Goal: Transaction & Acquisition: Purchase product/service

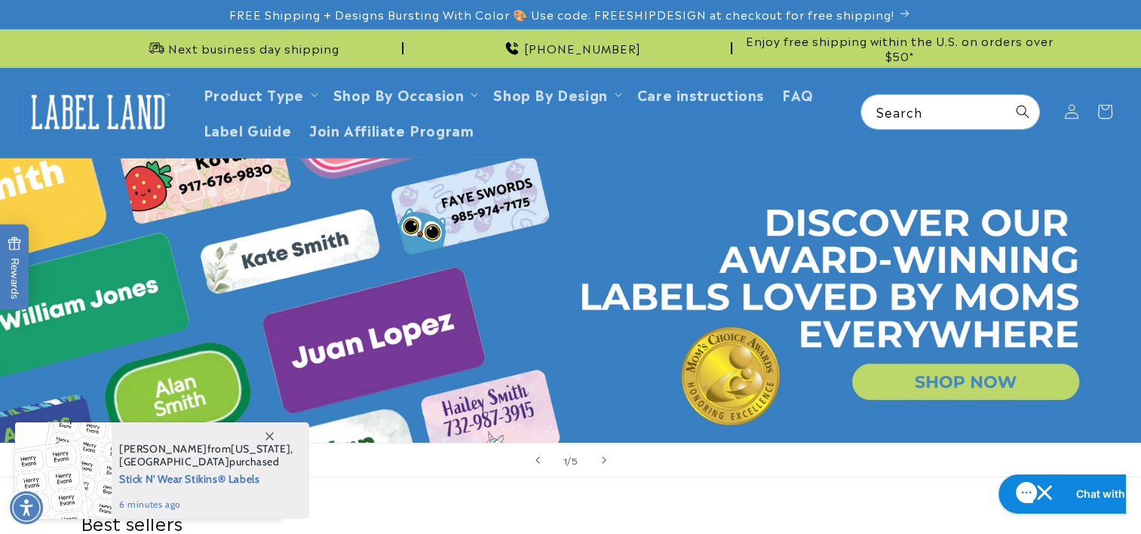
scroll to position [151, 0]
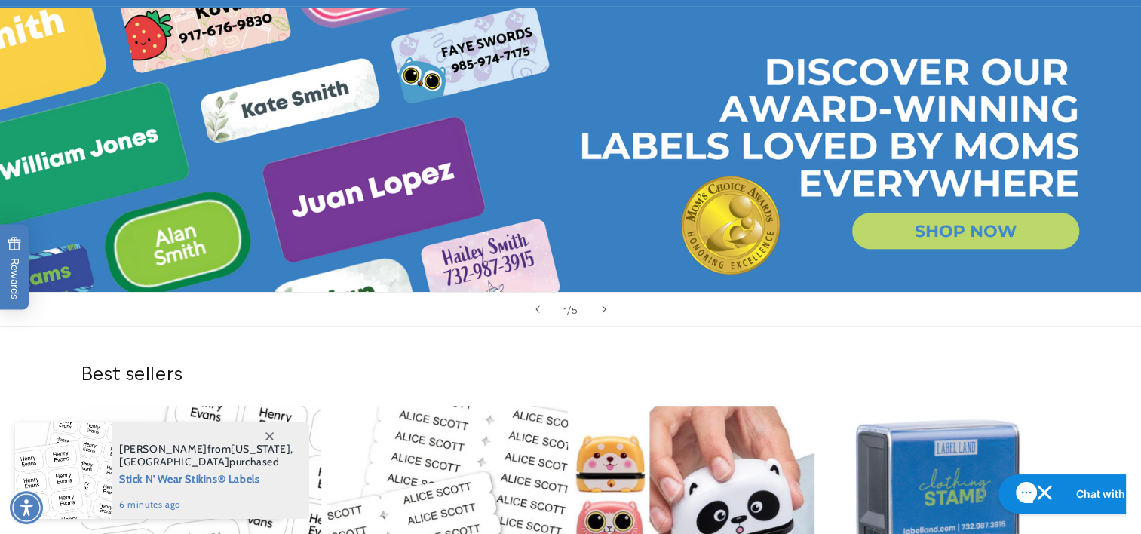
click at [277, 431] on span at bounding box center [269, 435] width 27 height 27
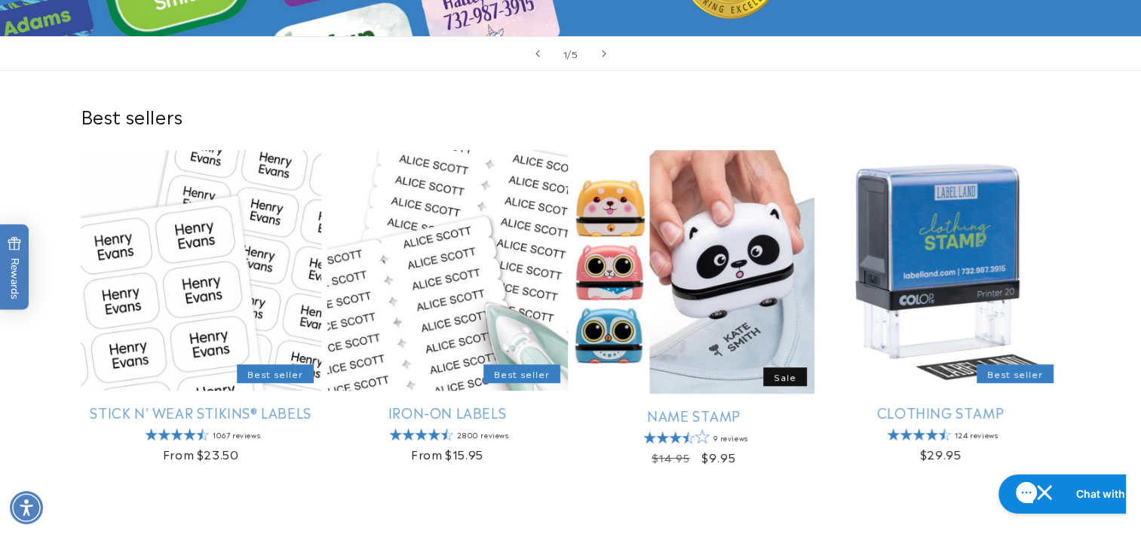
scroll to position [528, 0]
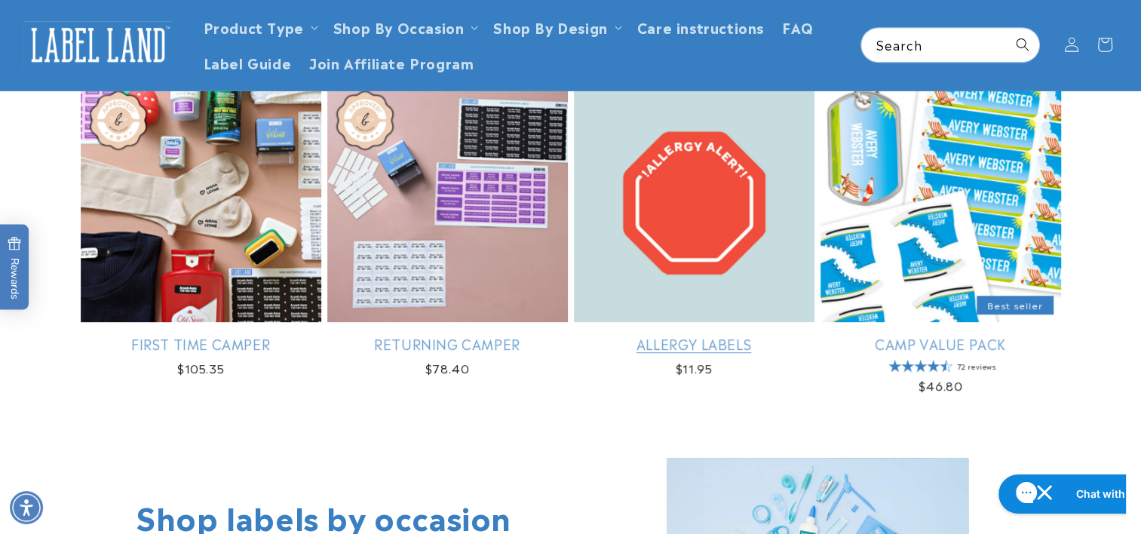
click at [789, 340] on link "Allergy Labels" at bounding box center [694, 343] width 241 height 17
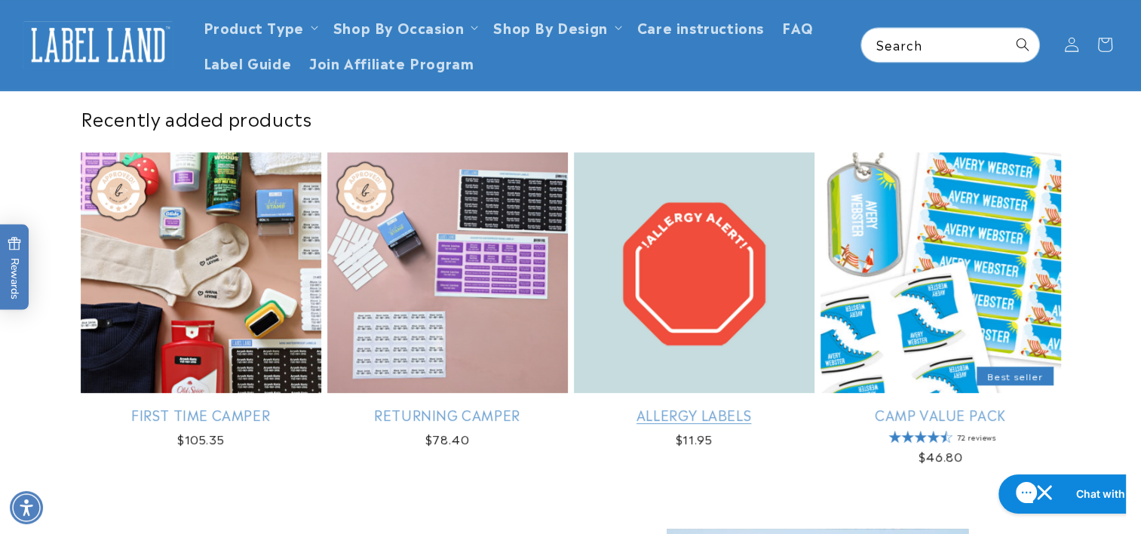
scroll to position [829, 0]
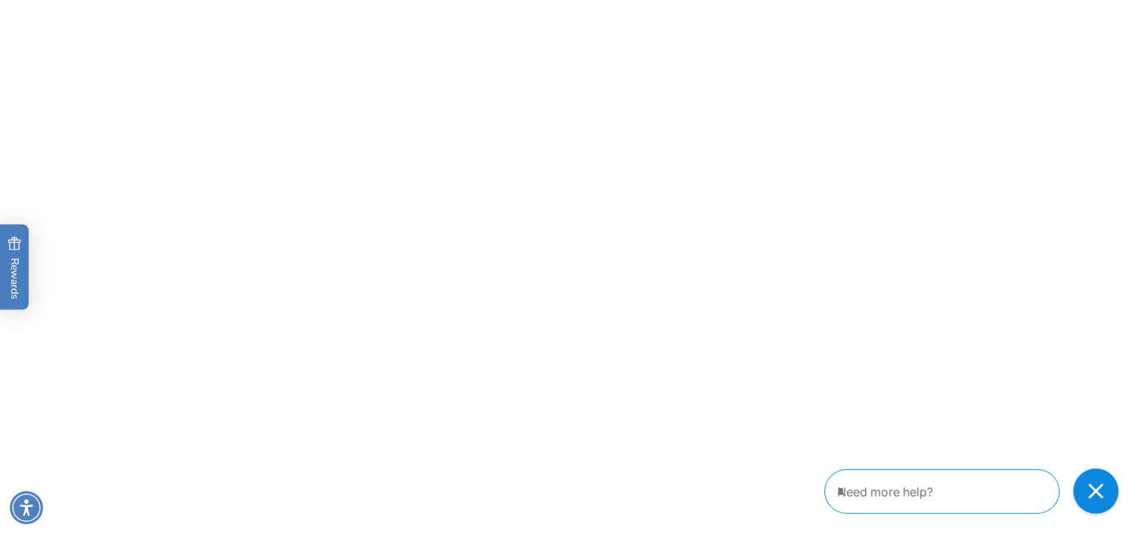
scroll to position [1810, 0]
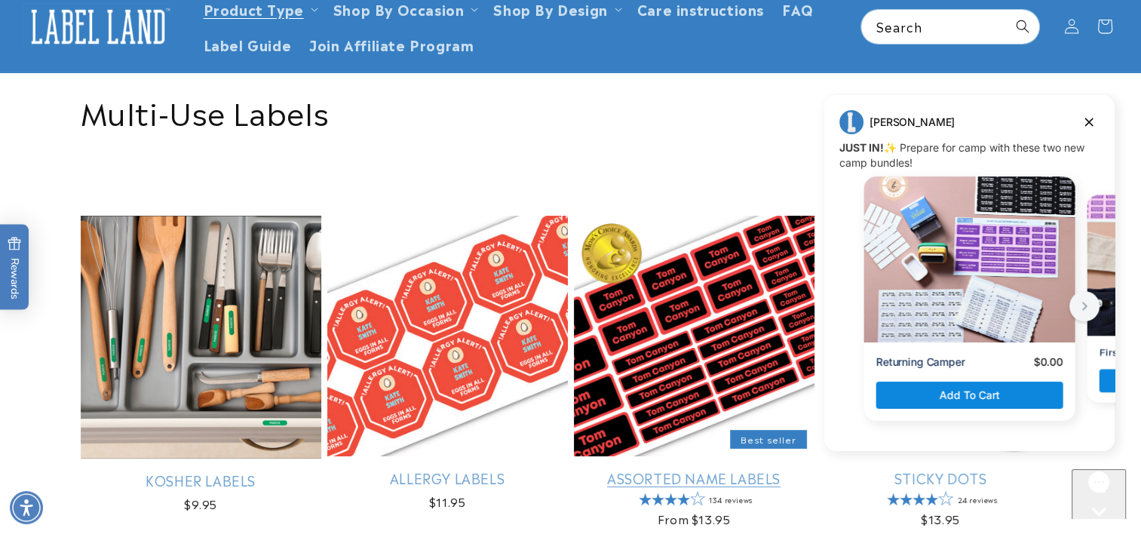
scroll to position [151, 0]
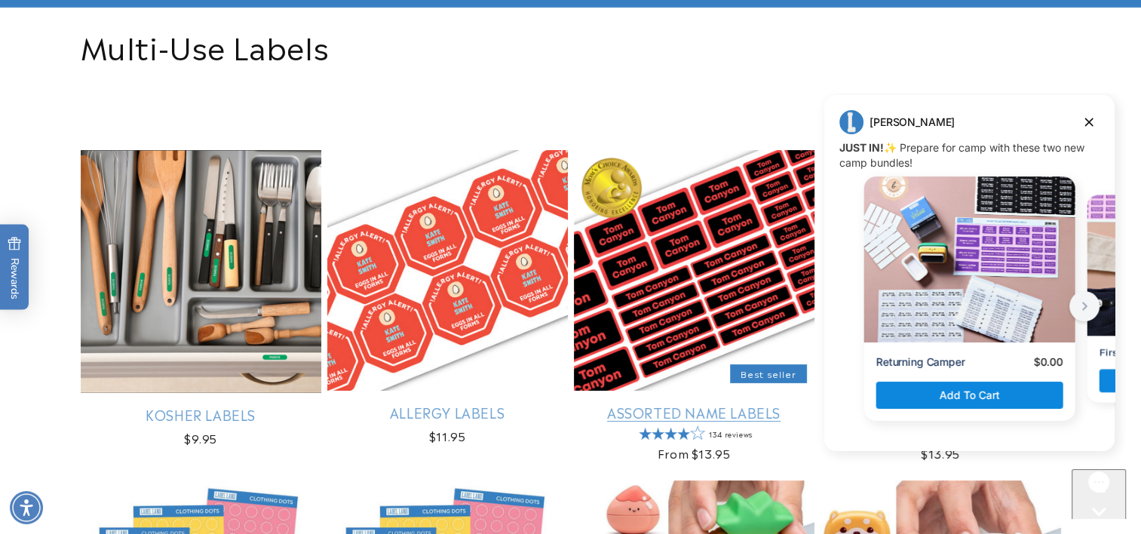
click at [711, 421] on link "Assorted Name Labels" at bounding box center [694, 411] width 241 height 17
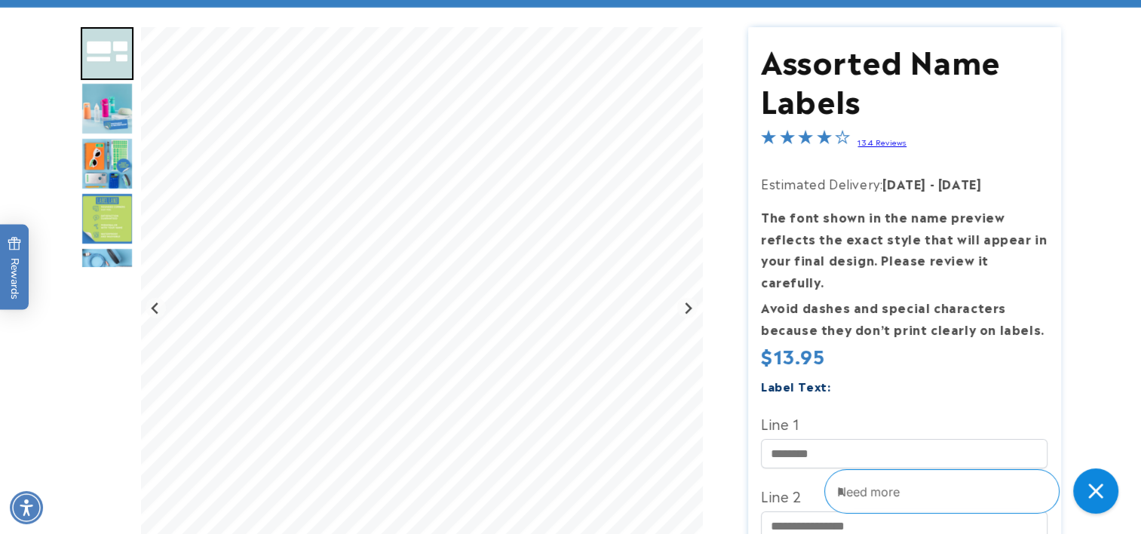
click at [868, 144] on link "134 Reviews" at bounding box center [881, 141] width 49 height 11
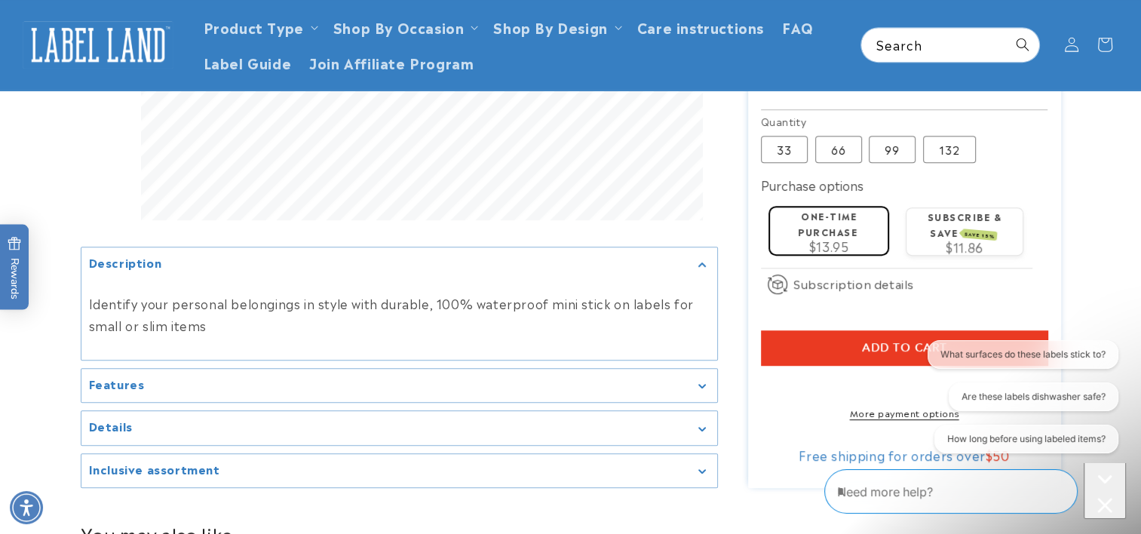
scroll to position [798, 0]
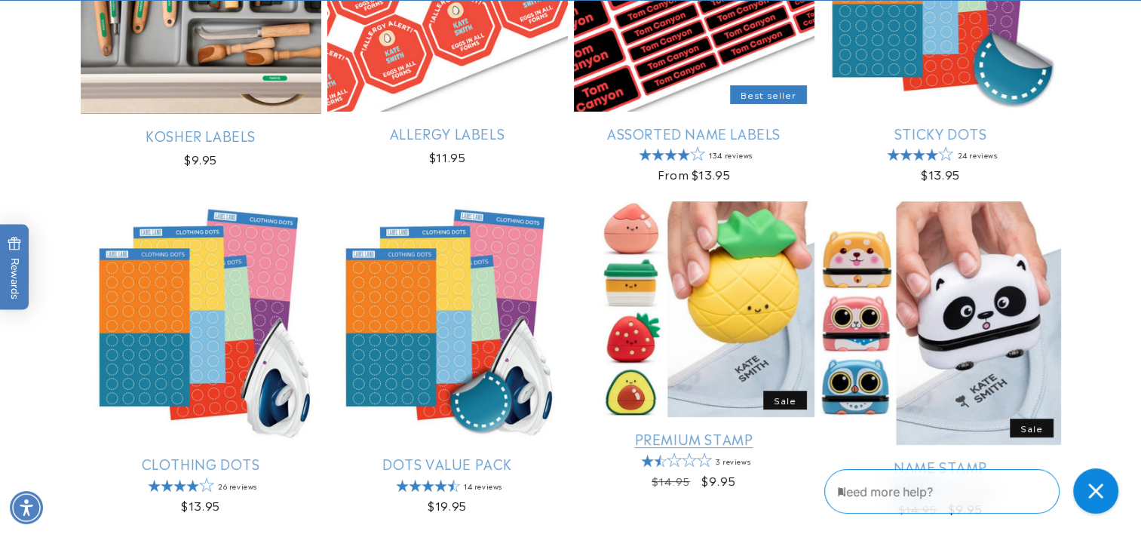
click at [746, 430] on link "Premium Stamp" at bounding box center [694, 438] width 241 height 17
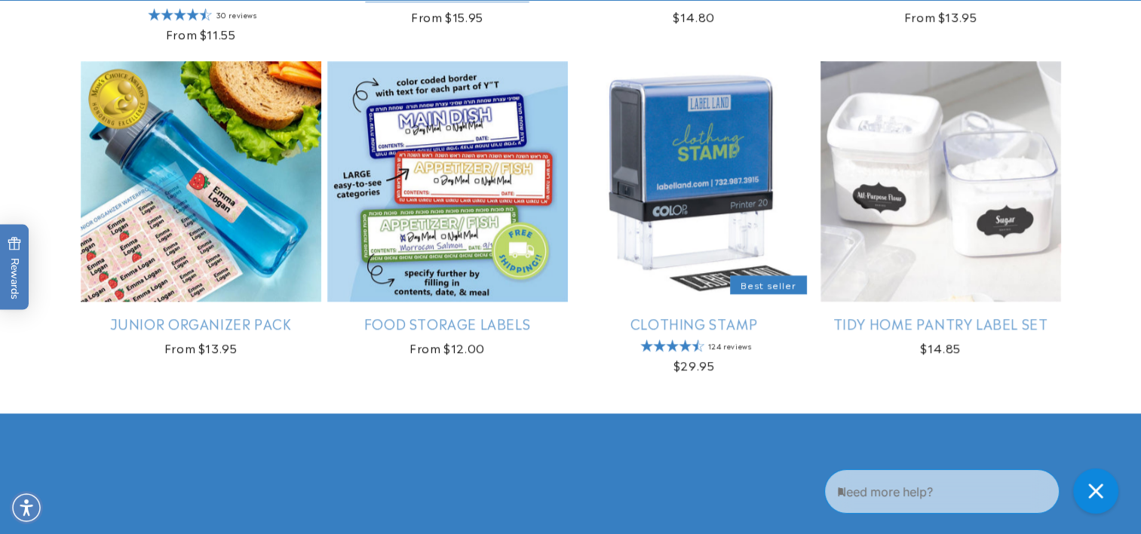
scroll to position [1583, 0]
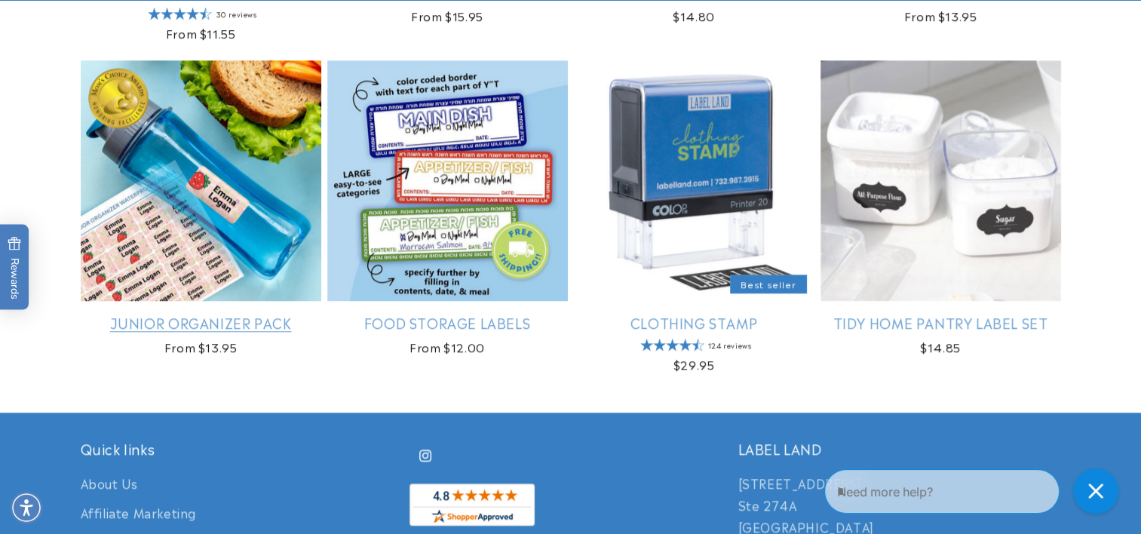
click at [249, 322] on link "Junior Organizer Pack" at bounding box center [201, 322] width 241 height 17
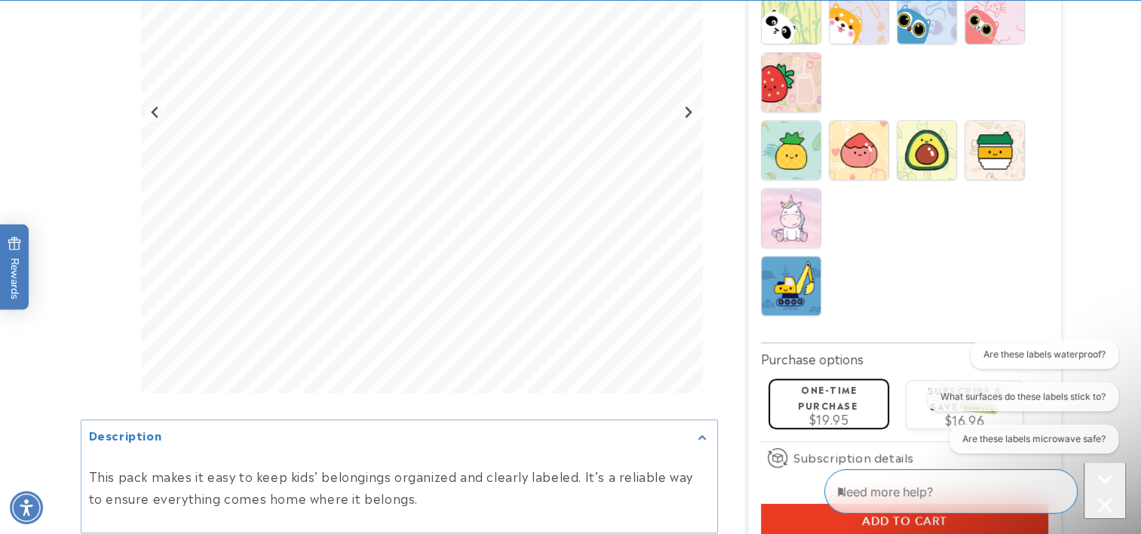
click at [781, 277] on img at bounding box center [791, 285] width 59 height 59
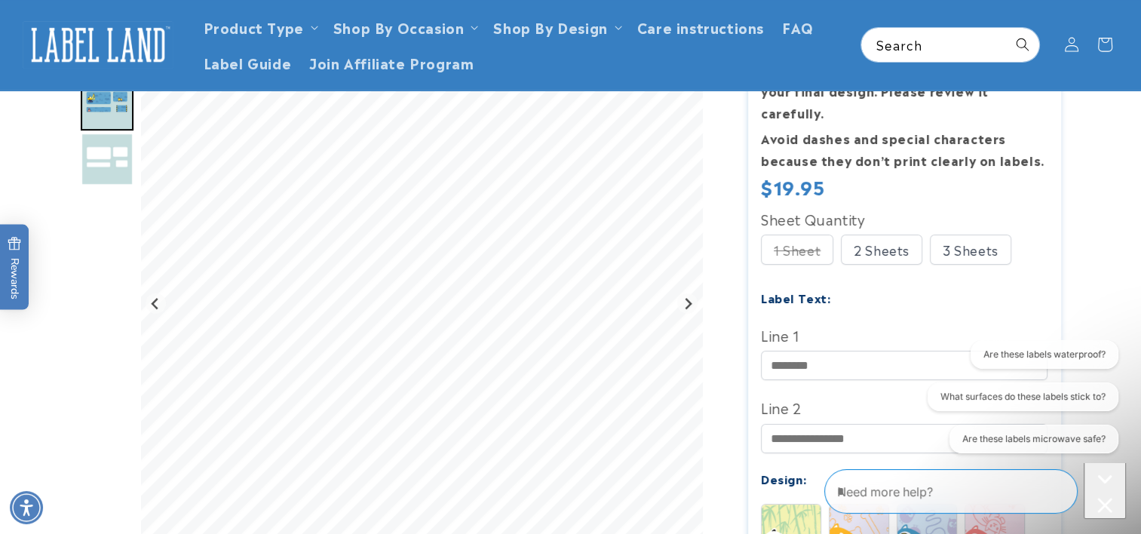
scroll to position [302, 0]
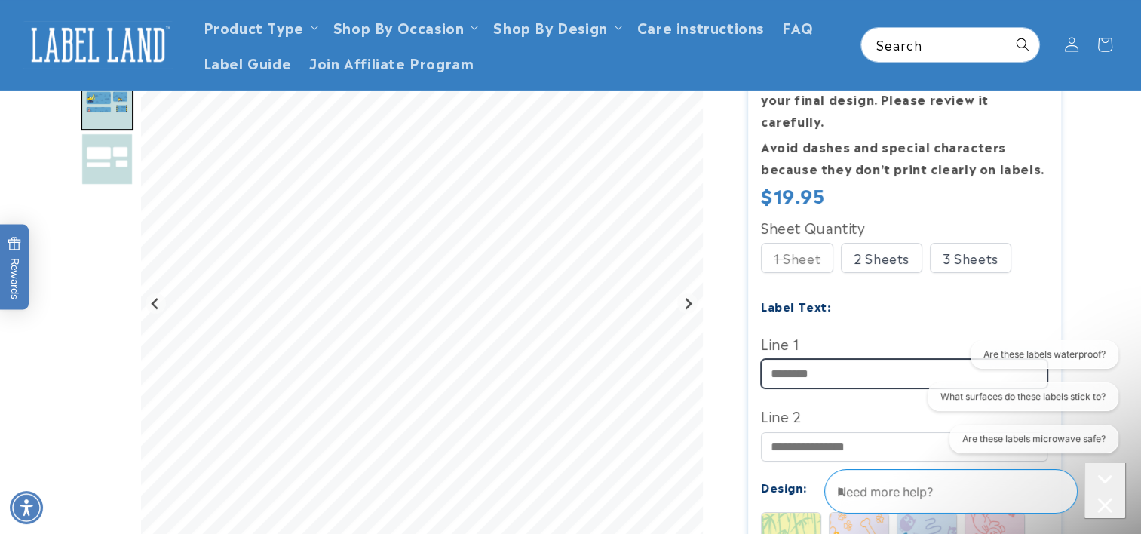
click at [865, 359] on input "Line 1" at bounding box center [904, 373] width 287 height 29
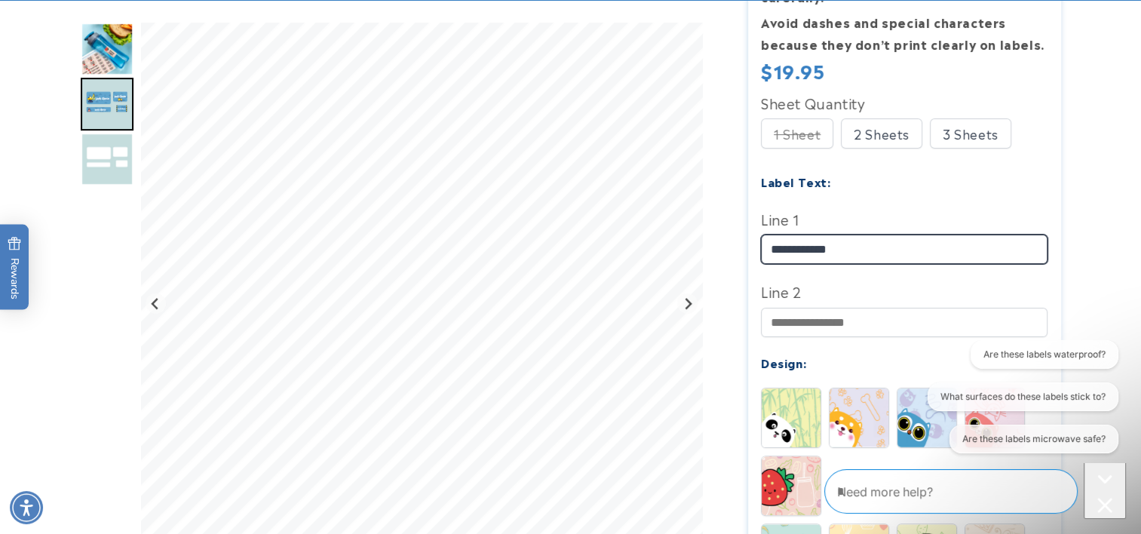
scroll to position [452, 0]
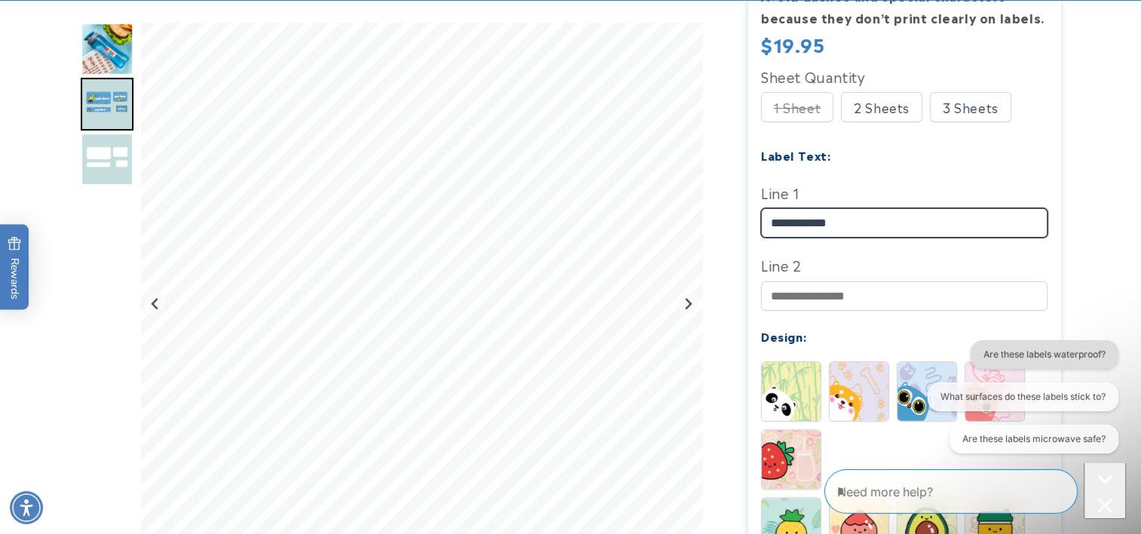
type input "**********"
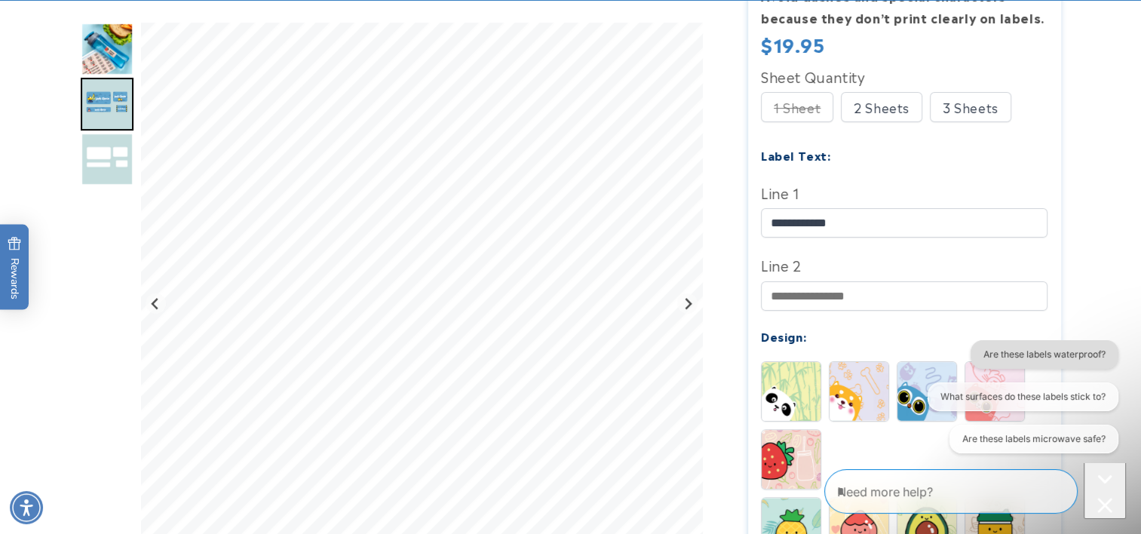
click at [1055, 354] on button "Are these labels waterproof?" at bounding box center [1044, 354] width 148 height 29
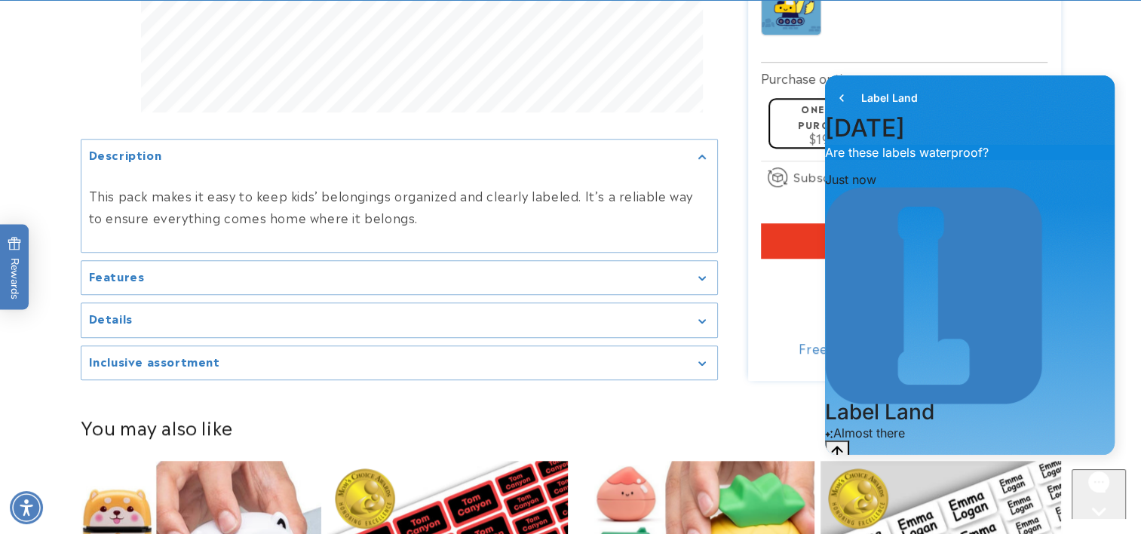
scroll to position [1131, 0]
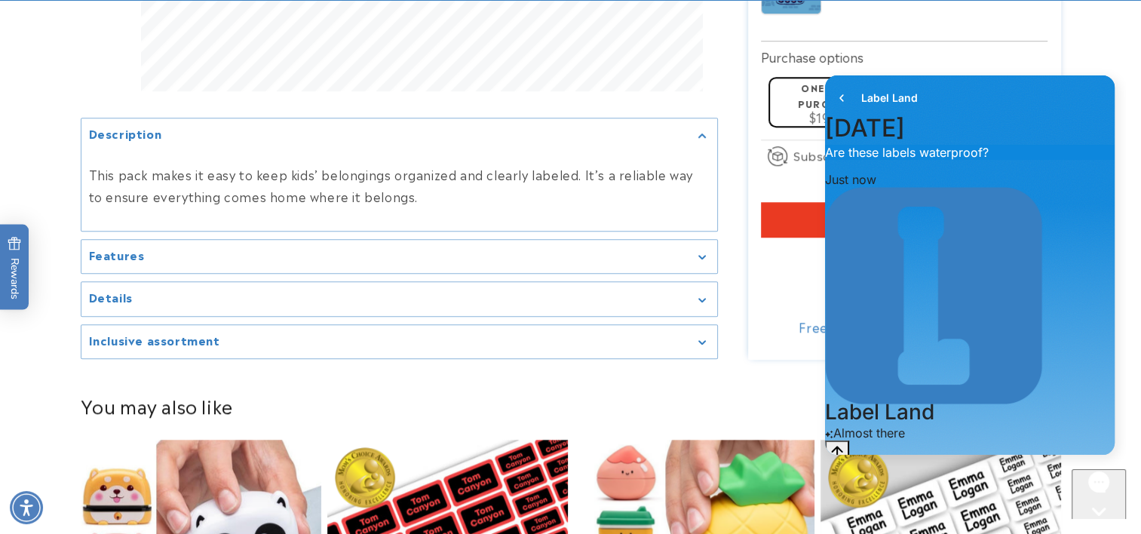
click at [284, 250] on main at bounding box center [570, 534] width 1141 height 3015
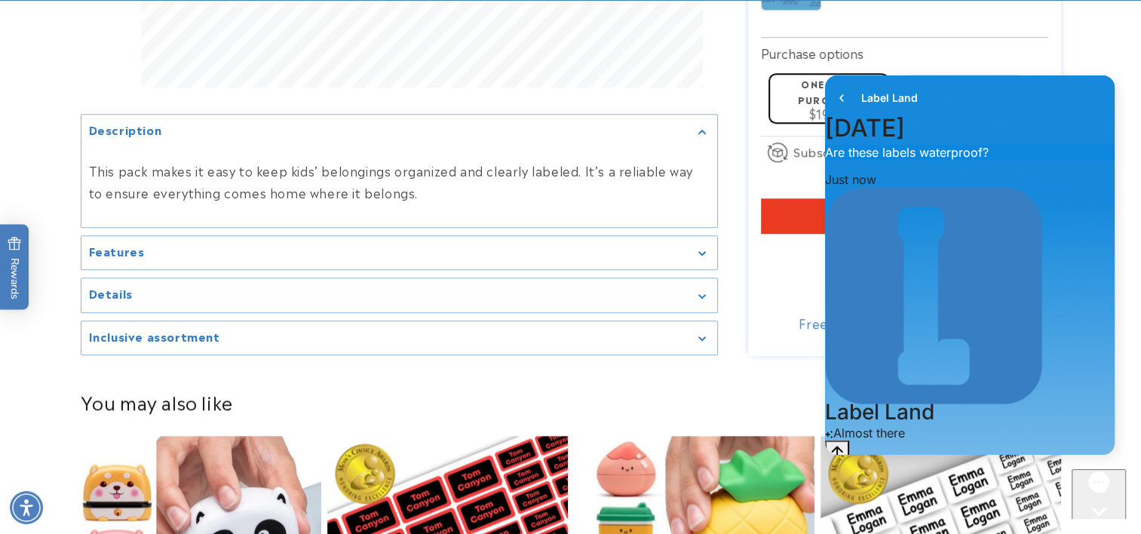
scroll to position [1206, 0]
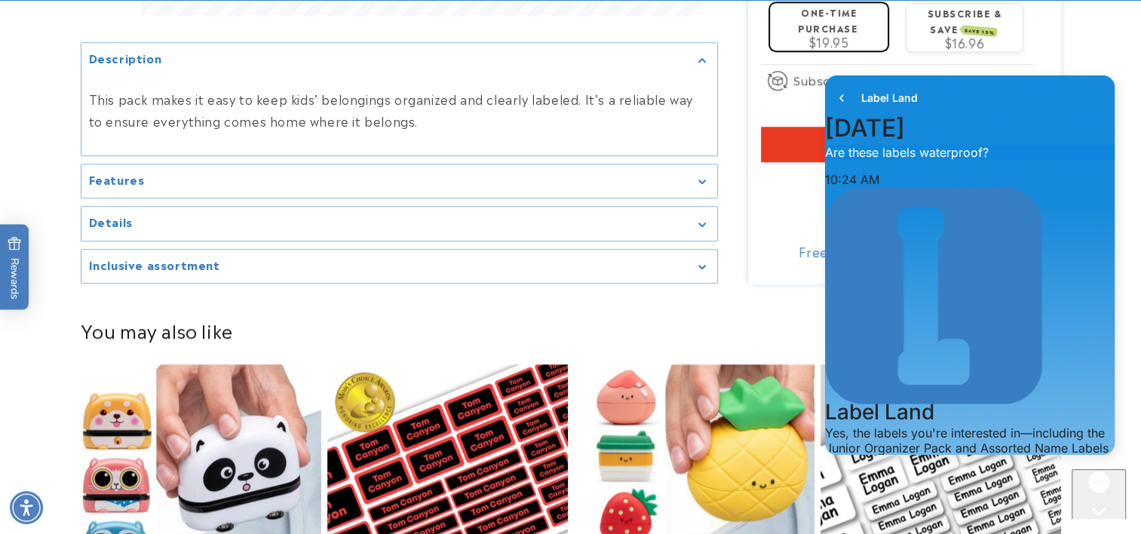
click at [431, 179] on div "Features" at bounding box center [399, 181] width 621 height 11
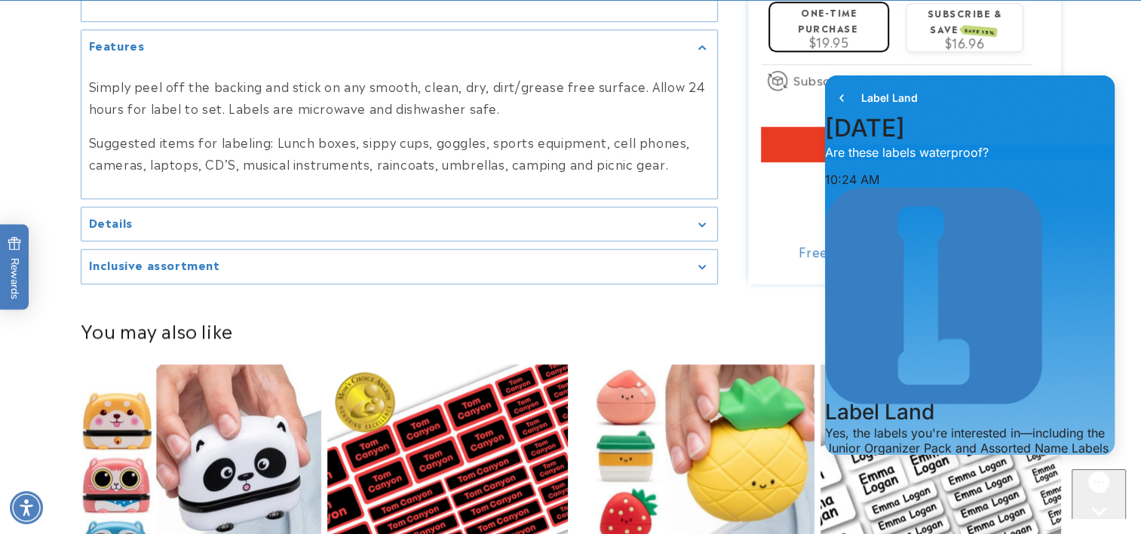
scroll to position [425, 0]
click at [836, 97] on icon "go to home page" at bounding box center [841, 98] width 15 height 18
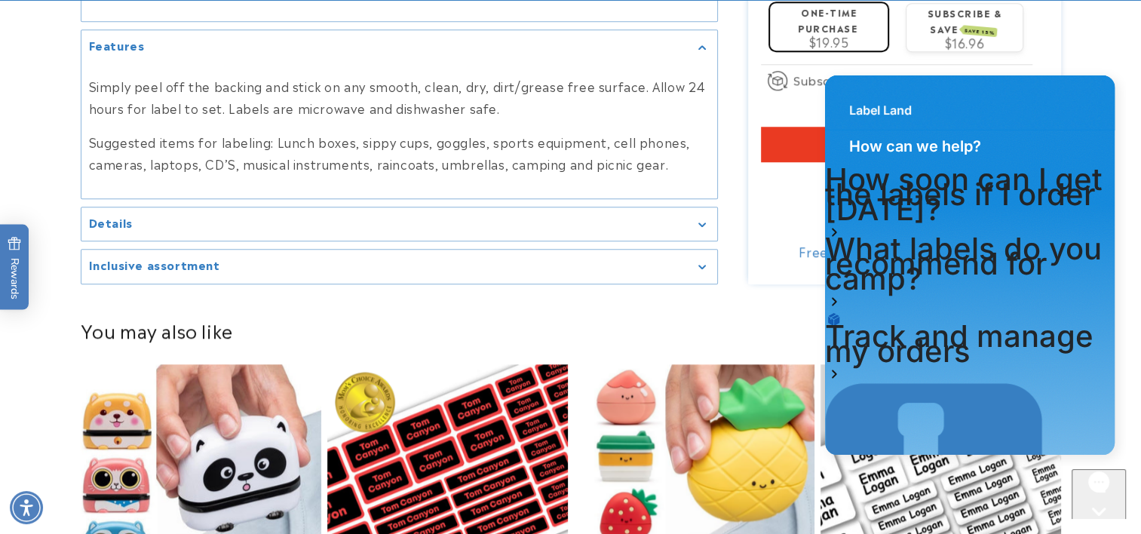
click at [1114, 76] on div "Label Land How can we help? How soon can I get the labels if I order today? Wha…" at bounding box center [970, 267] width 312 height 398
click at [1092, 78] on div "Label Land" at bounding box center [970, 102] width 290 height 54
click at [1112, 44] on main at bounding box center [570, 458] width 1141 height 3015
click at [1099, 530] on icon "Close gorgias live chat" at bounding box center [1098, 537] width 15 height 15
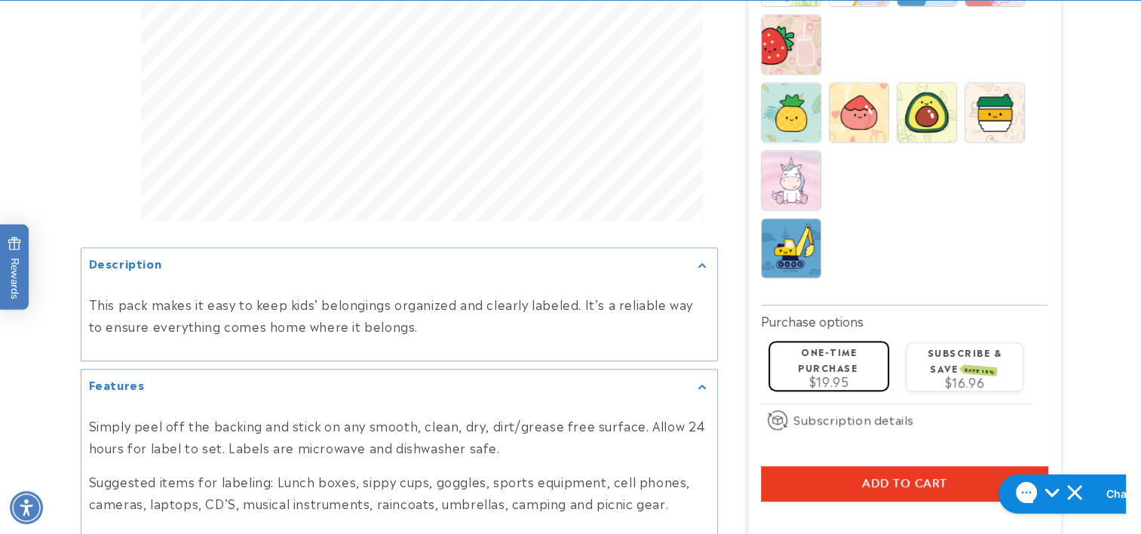
scroll to position [980, 0]
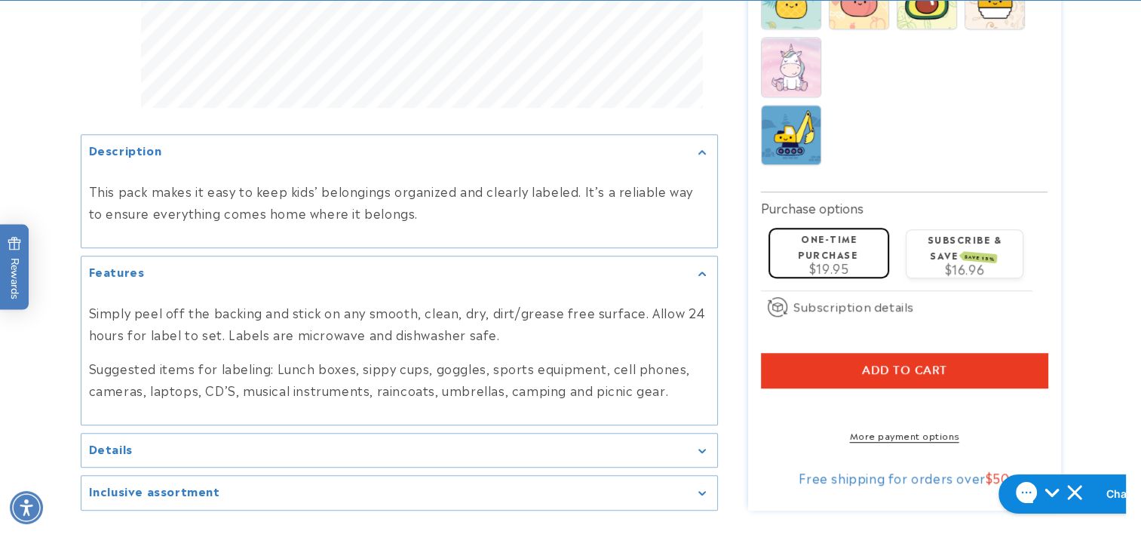
click at [918, 363] on span "Add to cart" at bounding box center [904, 370] width 85 height 14
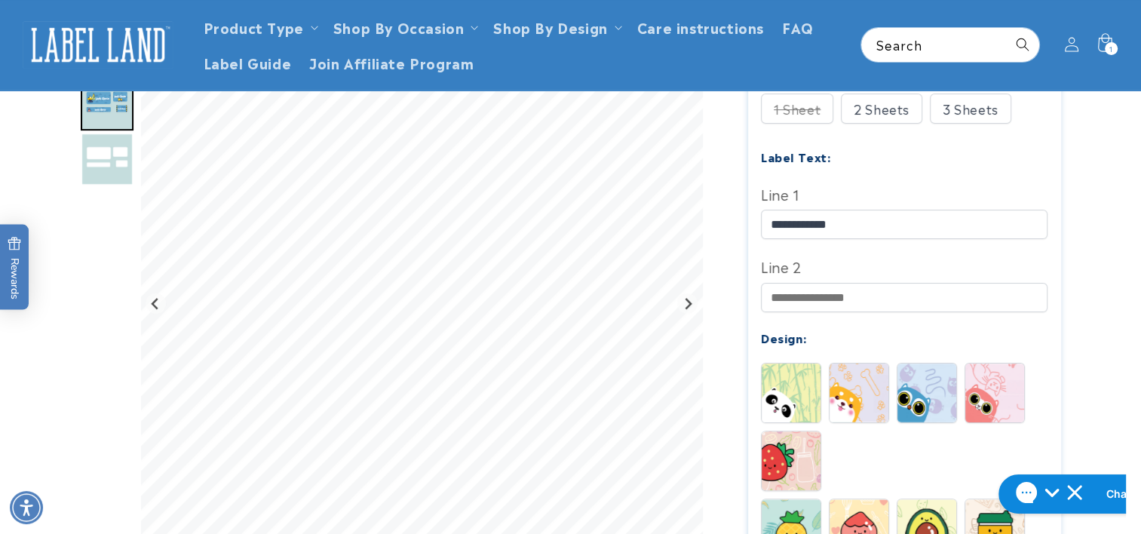
scroll to position [0, 0]
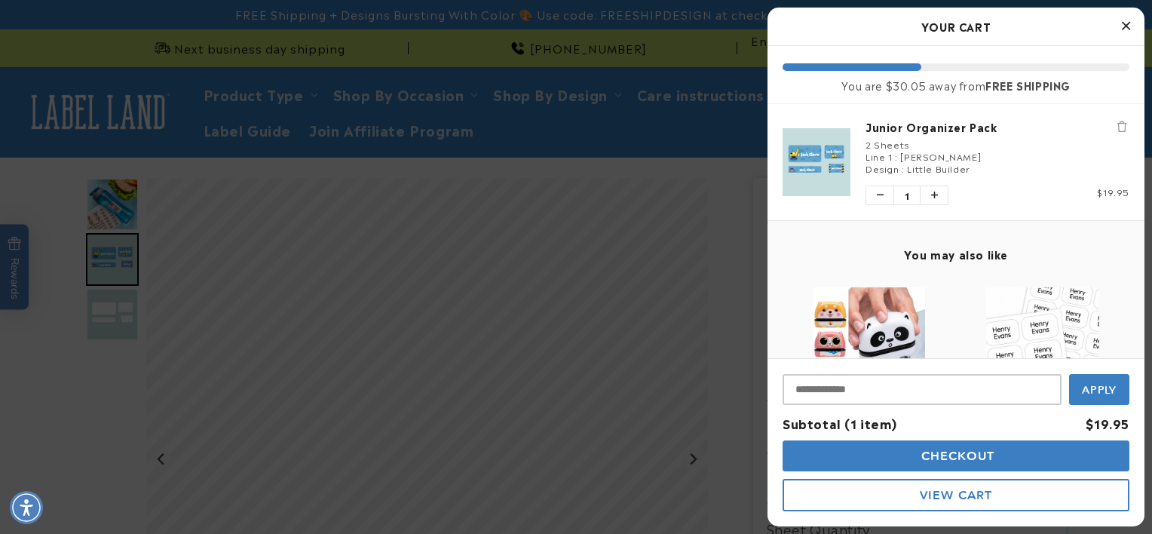
click at [87, 115] on div at bounding box center [576, 267] width 1152 height 534
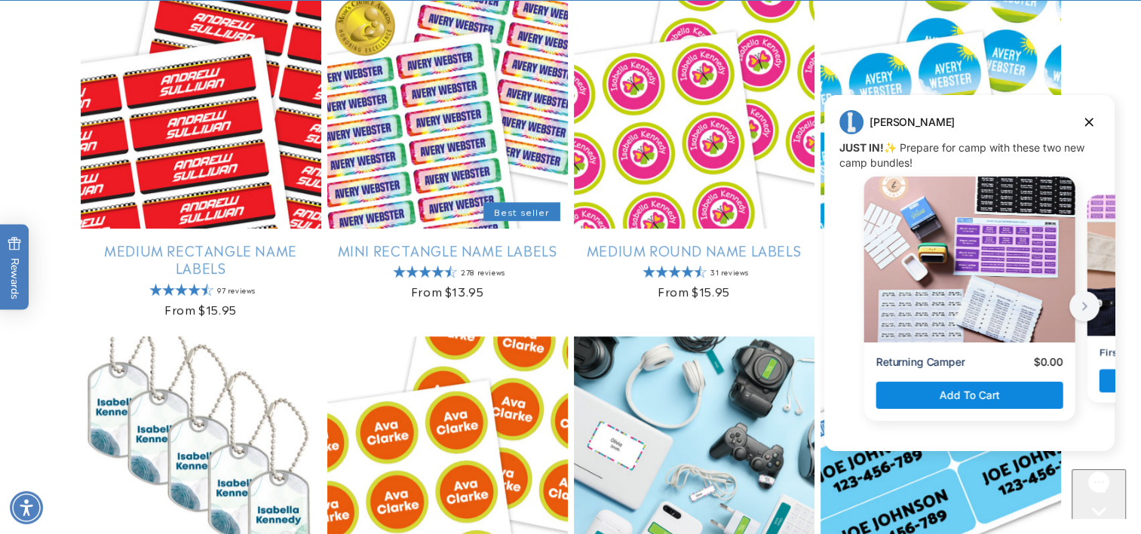
scroll to position [980, 0]
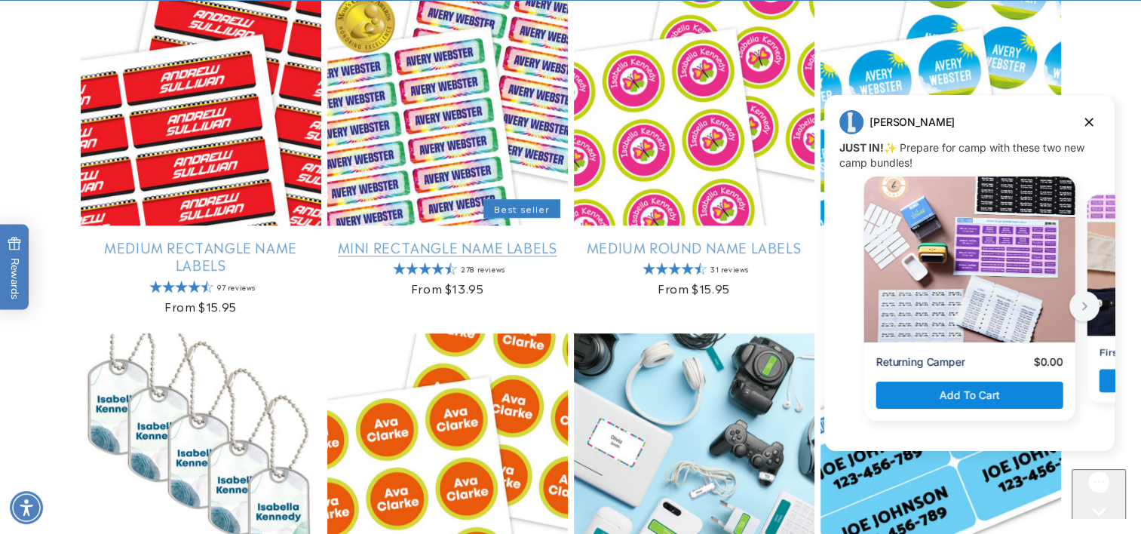
click at [414, 256] on link "Mini Rectangle Name Labels" at bounding box center [447, 246] width 241 height 17
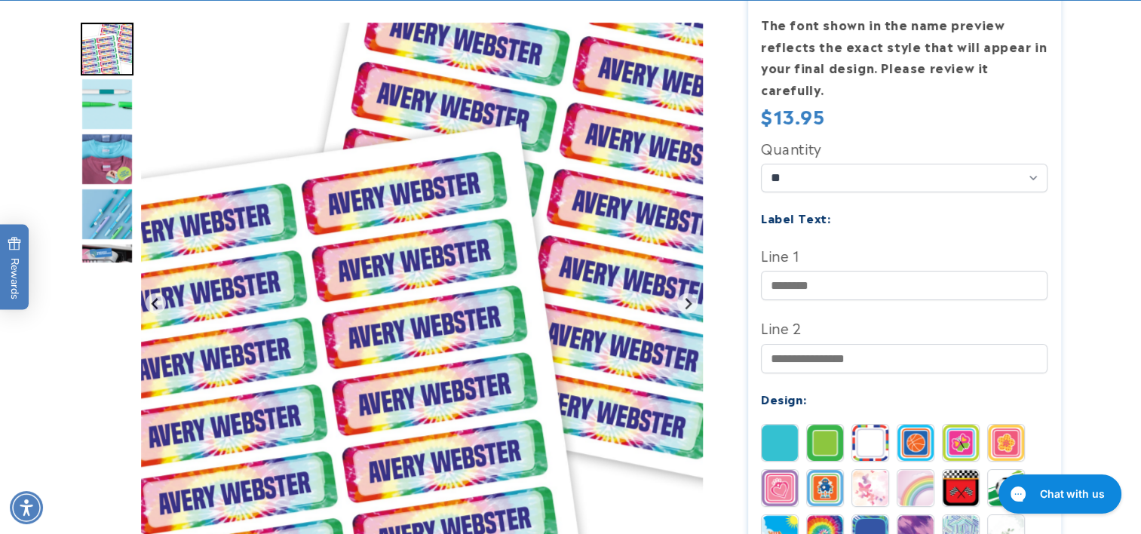
scroll to position [377, 0]
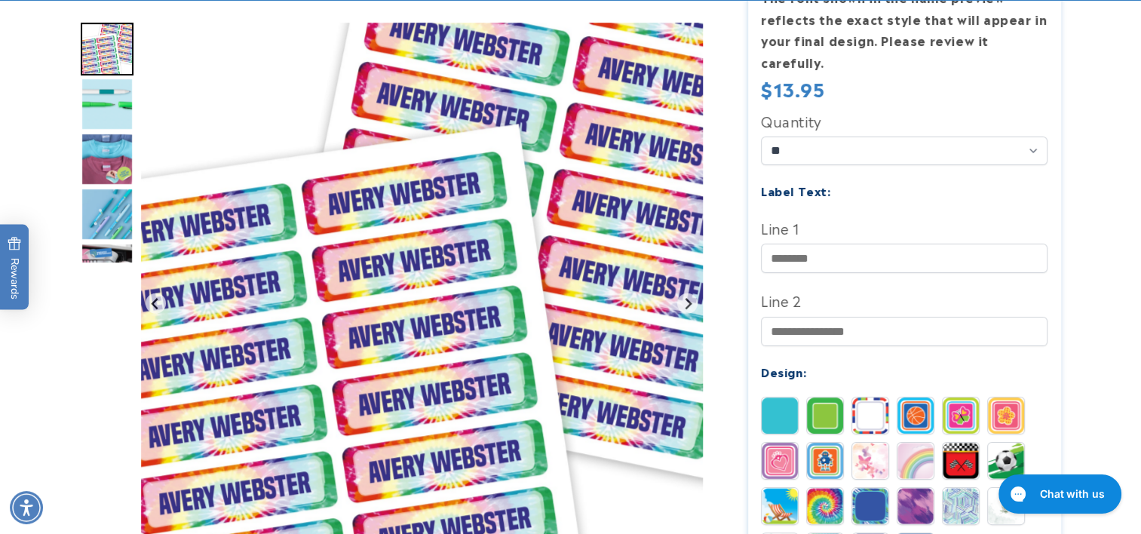
click at [777, 397] on img at bounding box center [780, 415] width 36 height 36
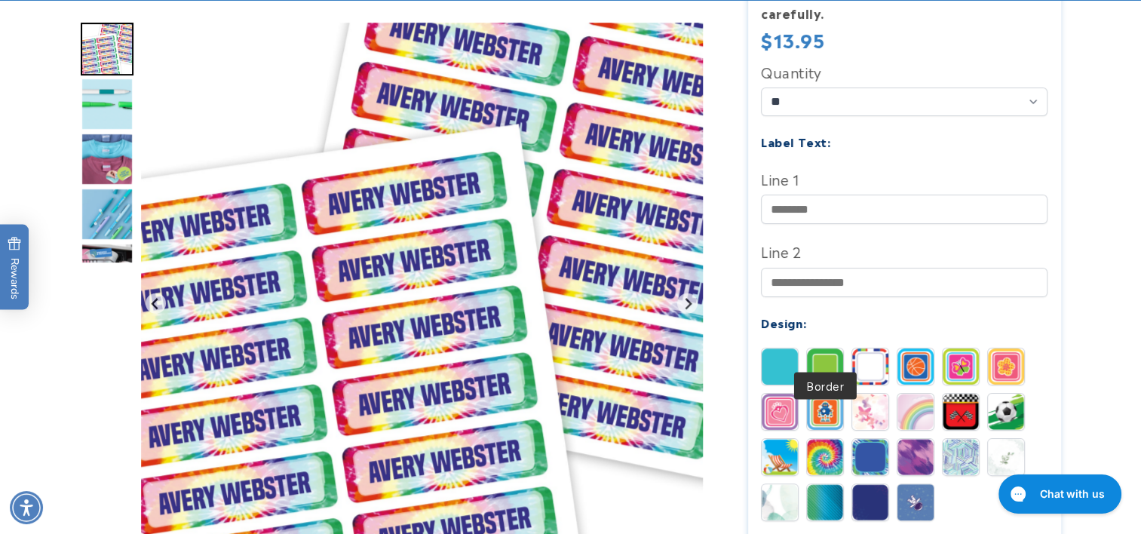
scroll to position [452, 0]
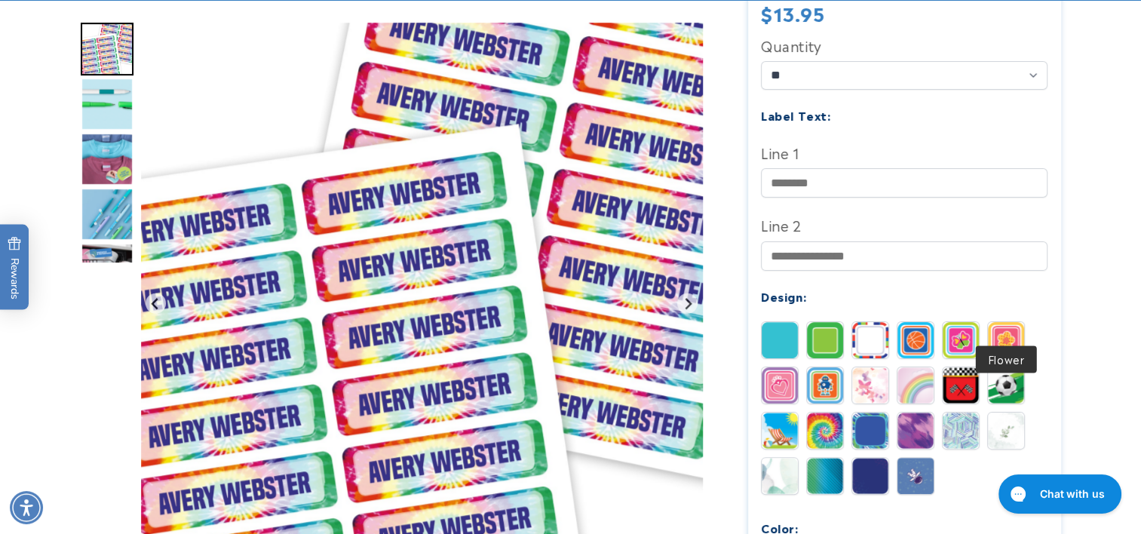
click at [997, 326] on img at bounding box center [1006, 340] width 36 height 36
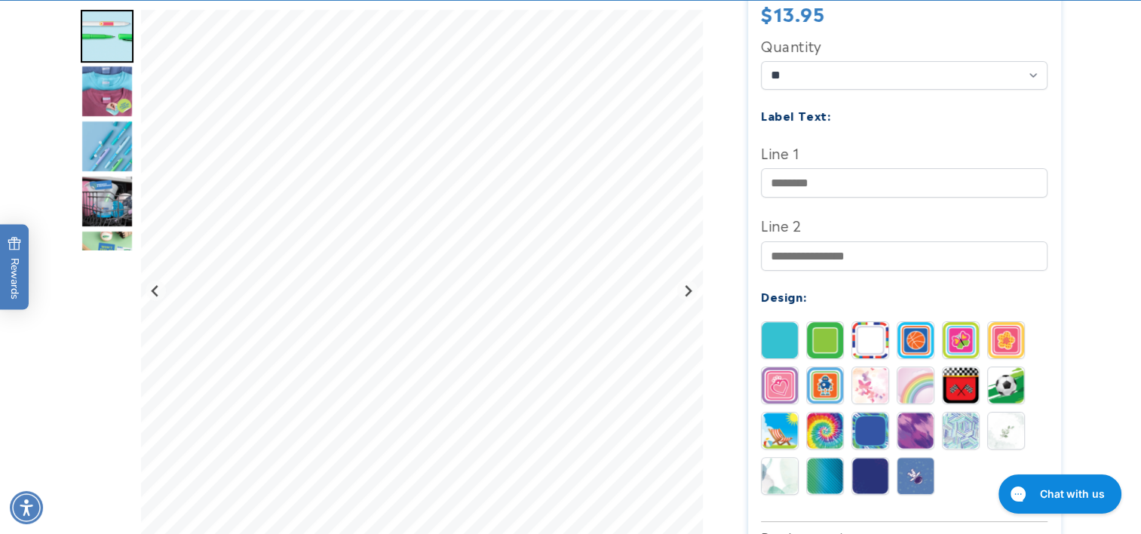
click at [949, 323] on img at bounding box center [961, 340] width 36 height 36
click at [989, 322] on img at bounding box center [1006, 340] width 36 height 36
click at [963, 323] on img at bounding box center [961, 340] width 36 height 36
click at [769, 367] on img at bounding box center [780, 385] width 36 height 36
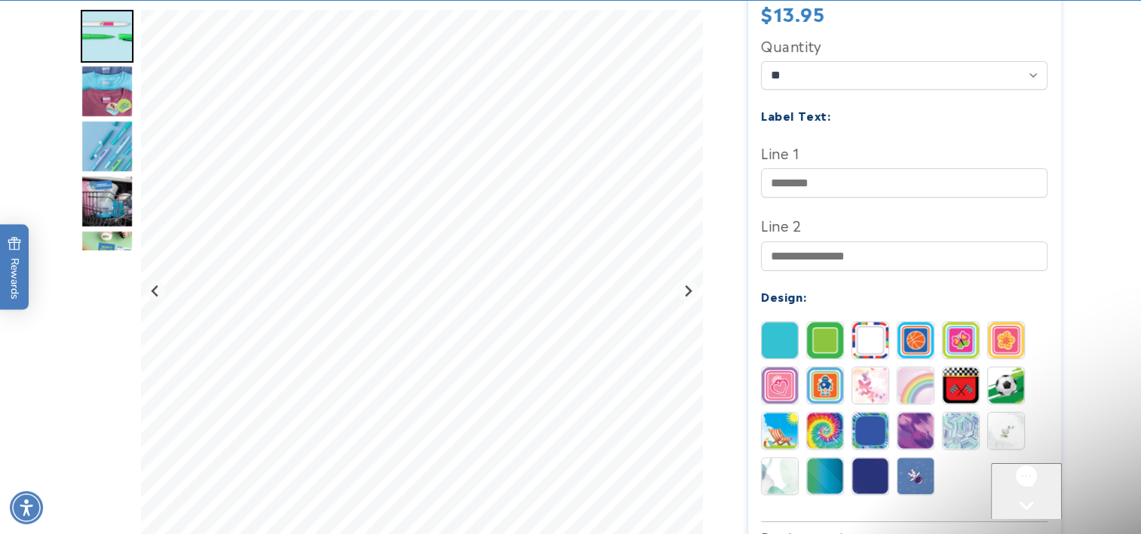
scroll to position [0, 0]
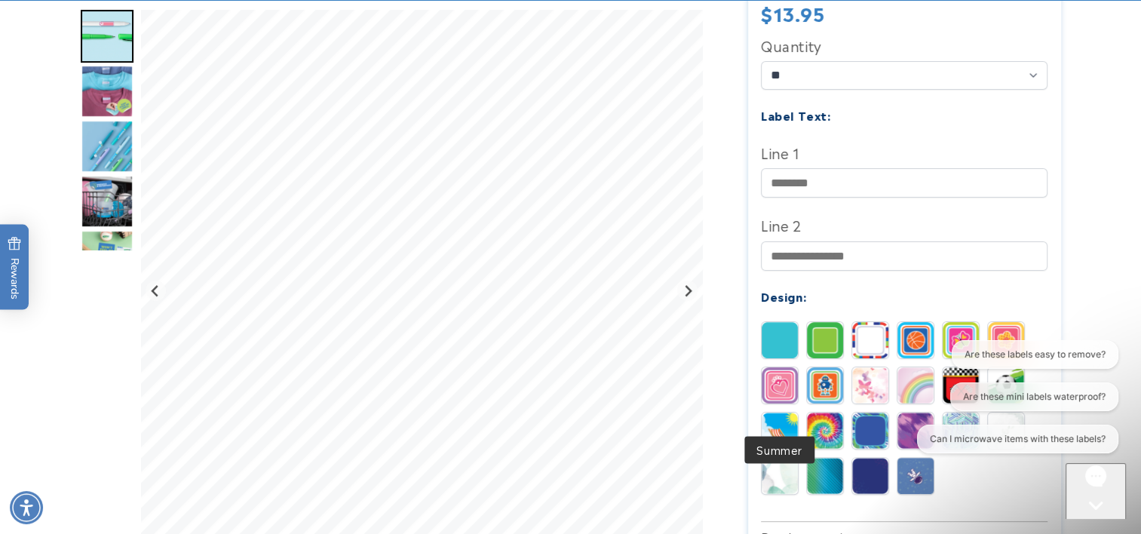
click at [786, 412] on img at bounding box center [780, 430] width 36 height 36
click at [819, 412] on img at bounding box center [825, 430] width 36 height 36
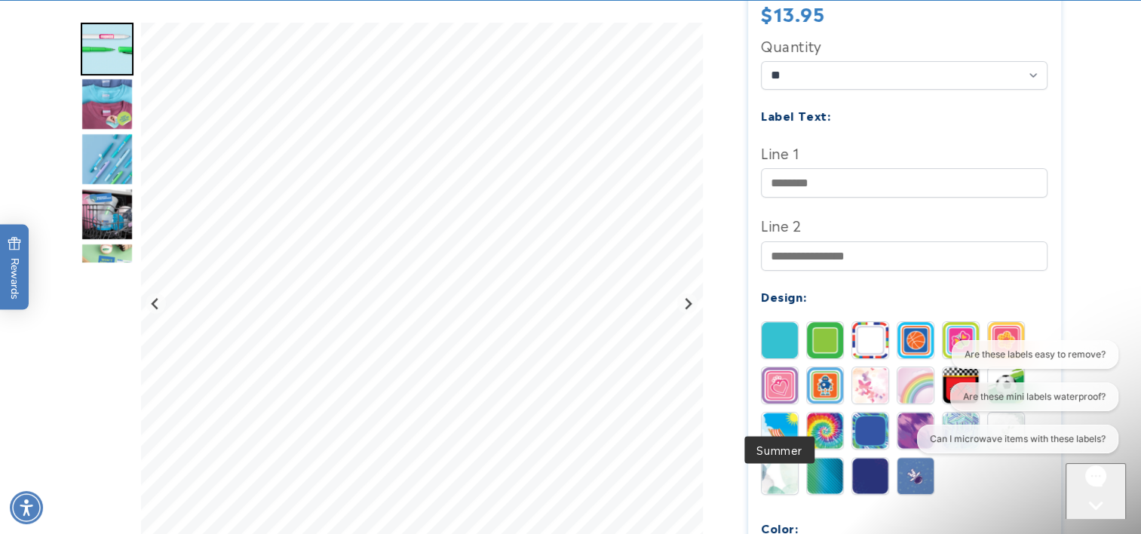
drag, startPoint x: 777, startPoint y: 401, endPoint x: 817, endPoint y: 412, distance: 41.5
click at [777, 412] on img at bounding box center [780, 430] width 36 height 36
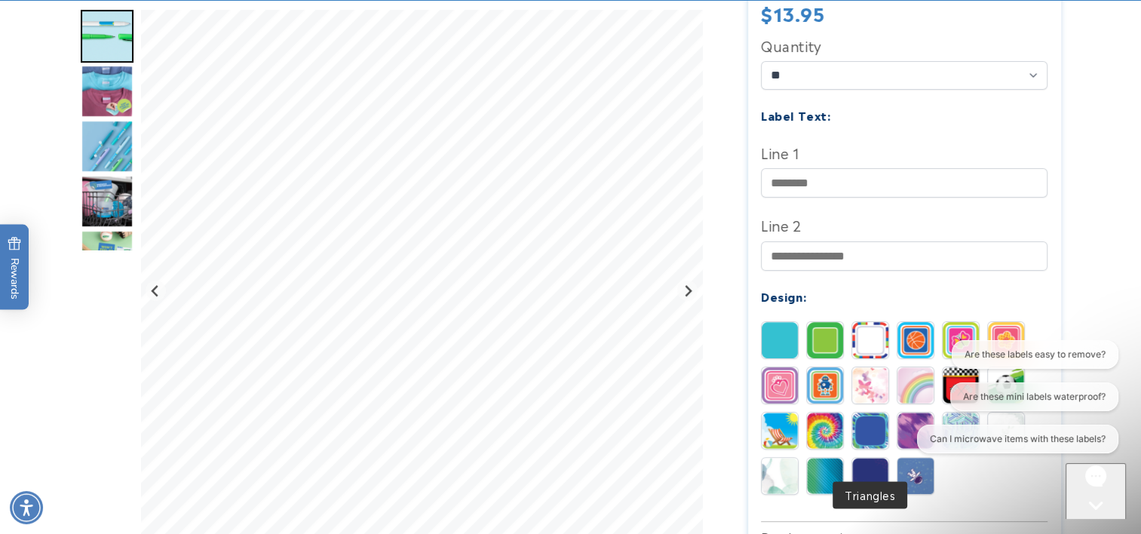
click at [884, 458] on img at bounding box center [870, 476] width 36 height 36
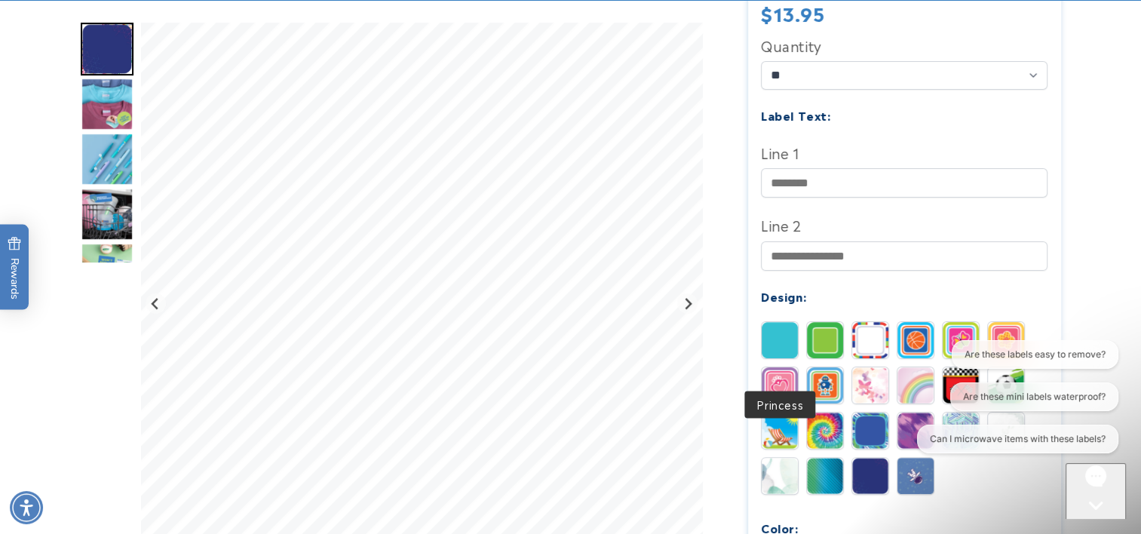
click at [787, 367] on img at bounding box center [780, 385] width 36 height 36
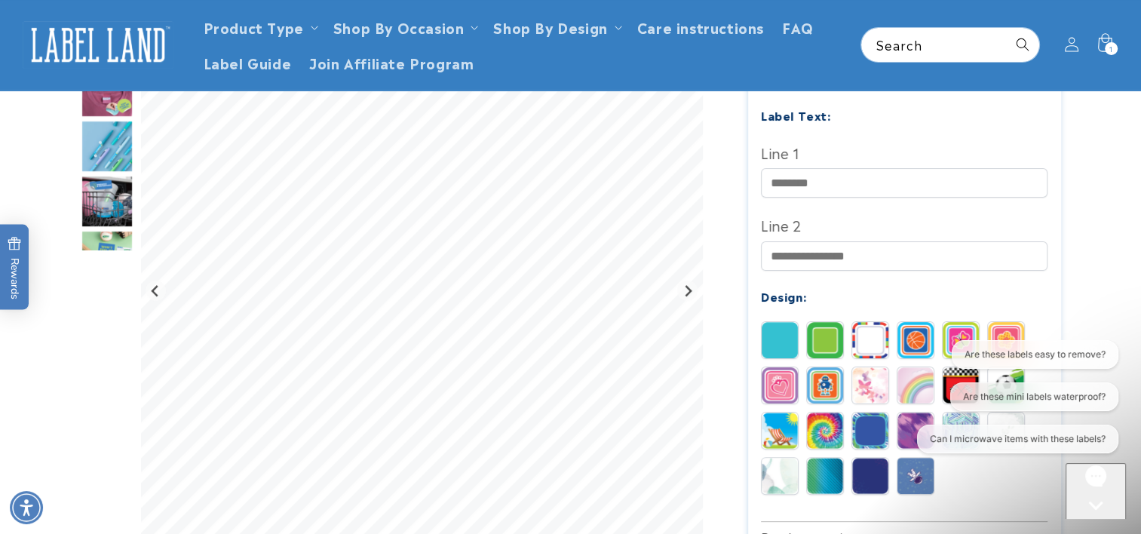
scroll to position [377, 0]
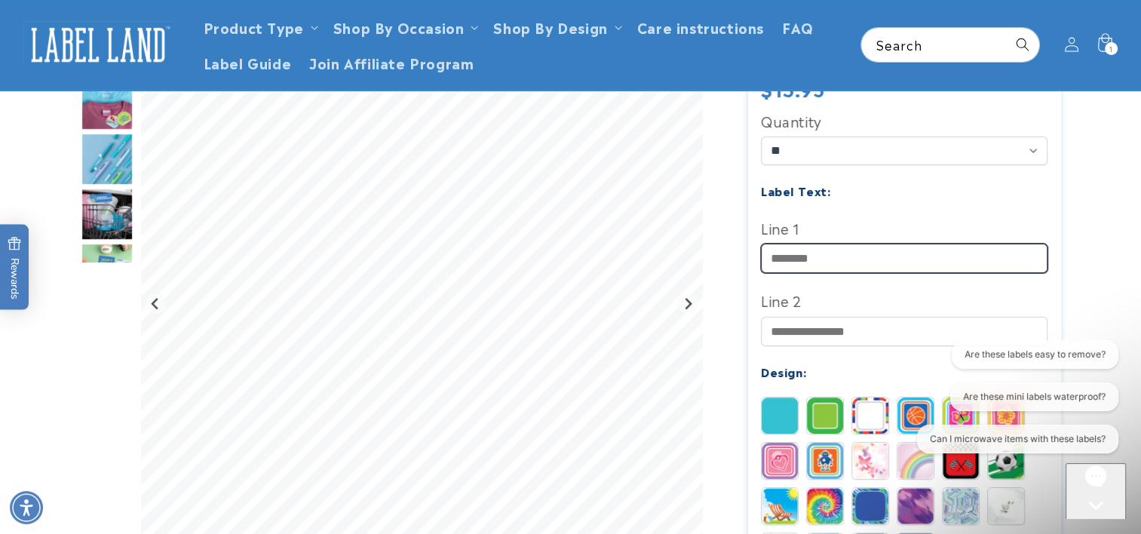
click at [825, 244] on input "Line 1" at bounding box center [904, 258] width 287 height 29
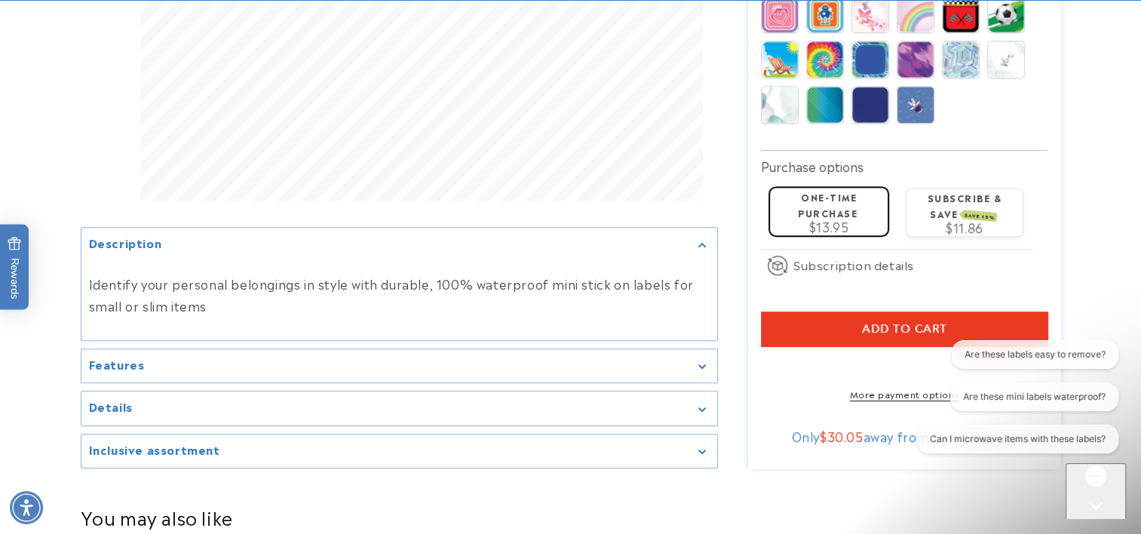
scroll to position [829, 0]
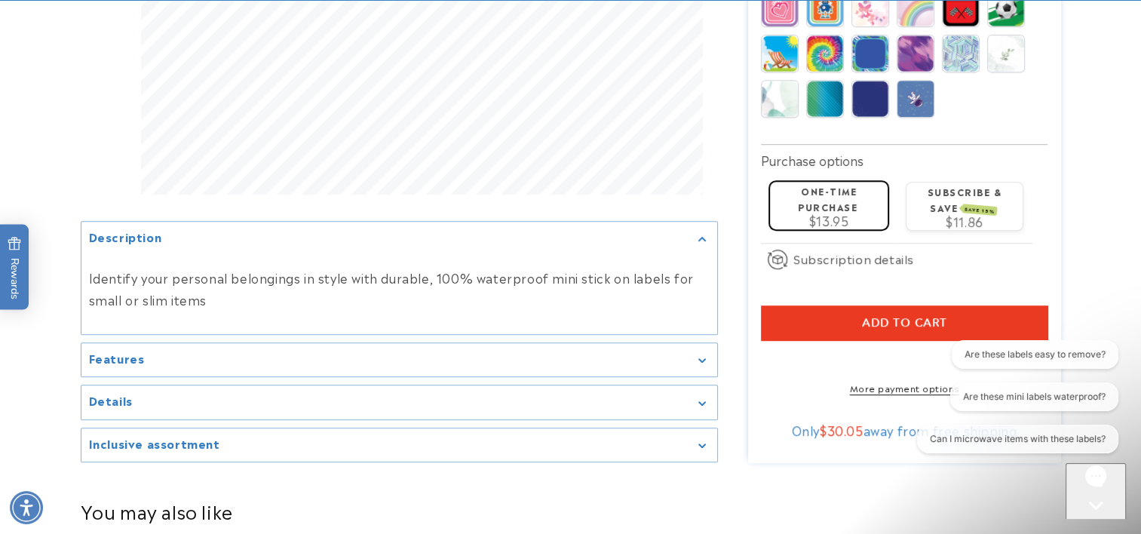
type input "**********"
click at [881, 316] on span "Add to cart" at bounding box center [904, 323] width 85 height 14
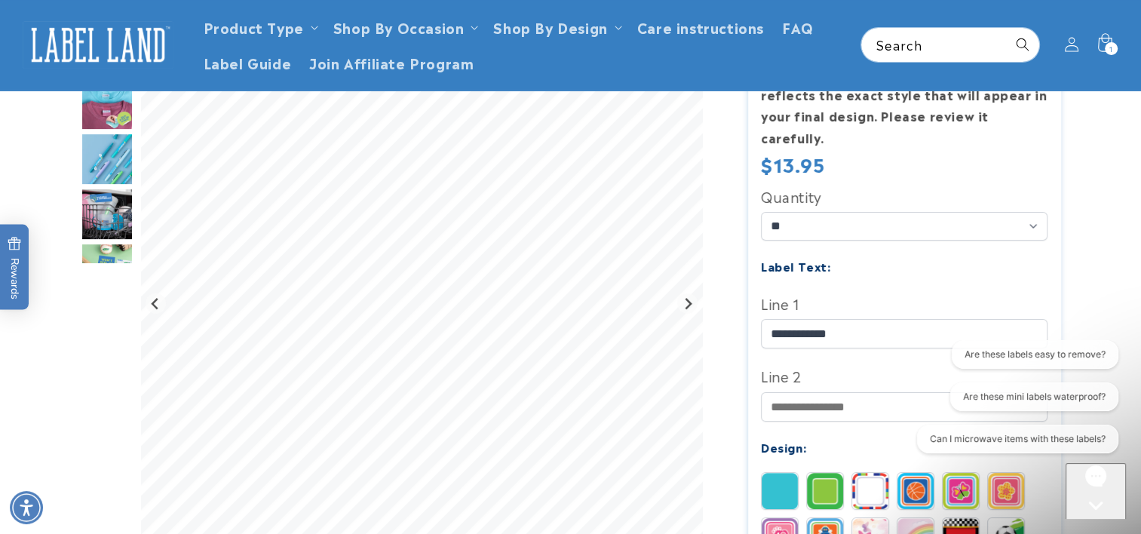
scroll to position [0, 0]
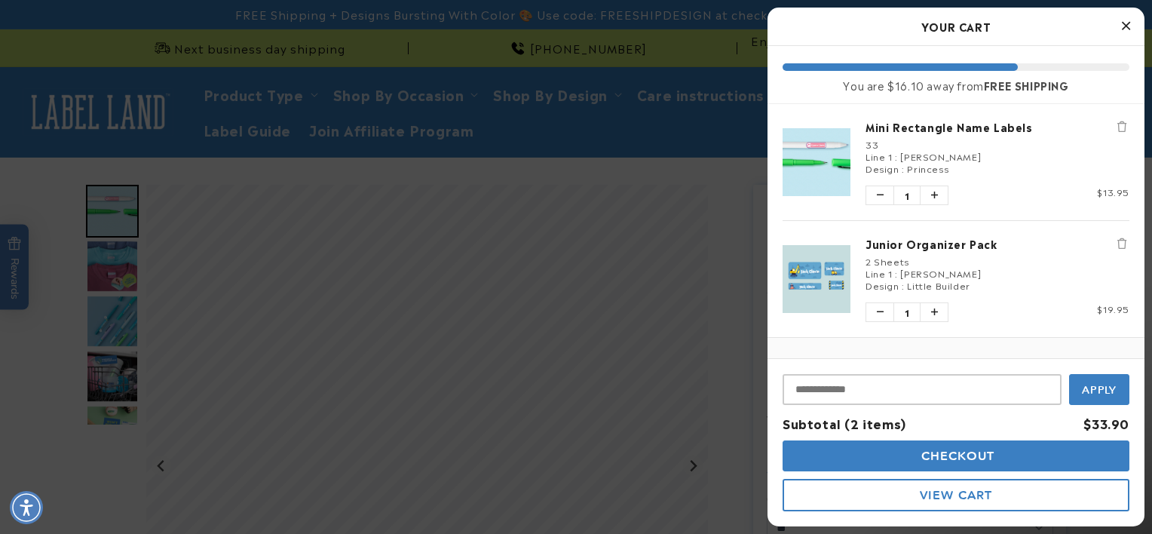
click at [1125, 23] on icon "Close Cart" at bounding box center [1126, 26] width 8 height 14
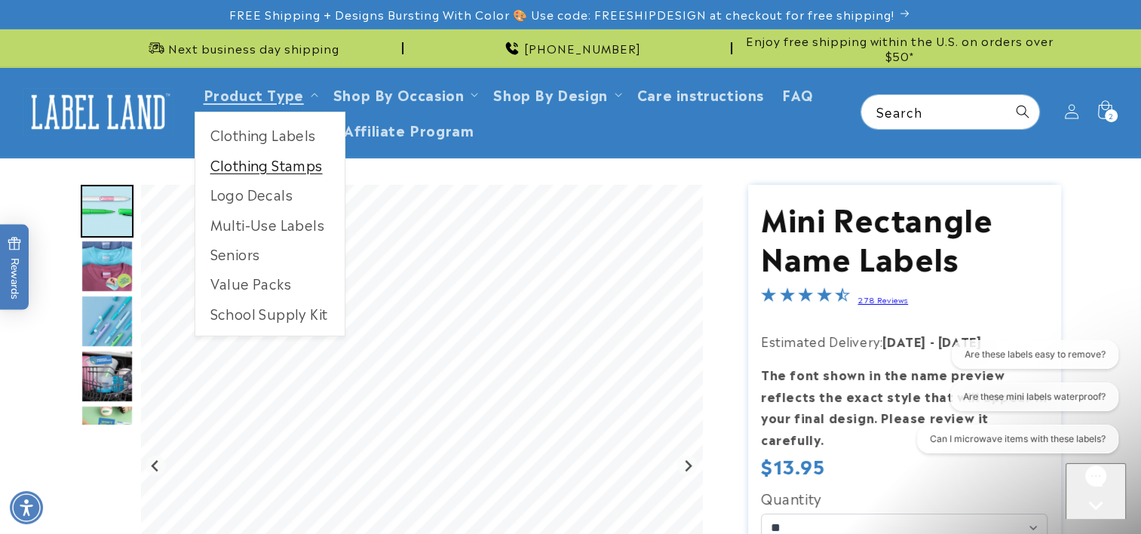
click at [262, 166] on link "Clothing Stamps" at bounding box center [269, 164] width 149 height 29
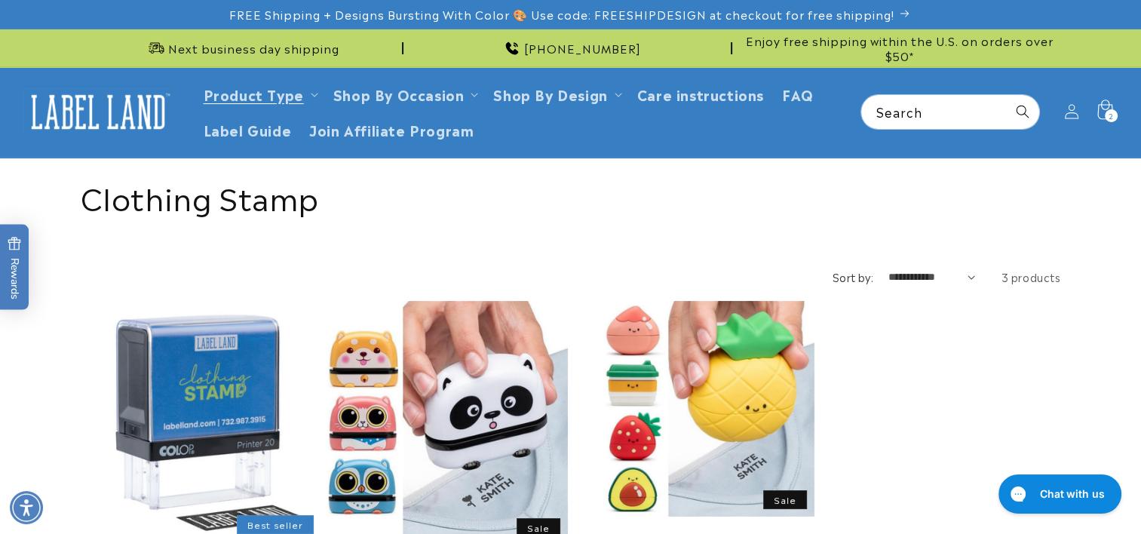
click at [1109, 106] on icon at bounding box center [1104, 110] width 15 height 20
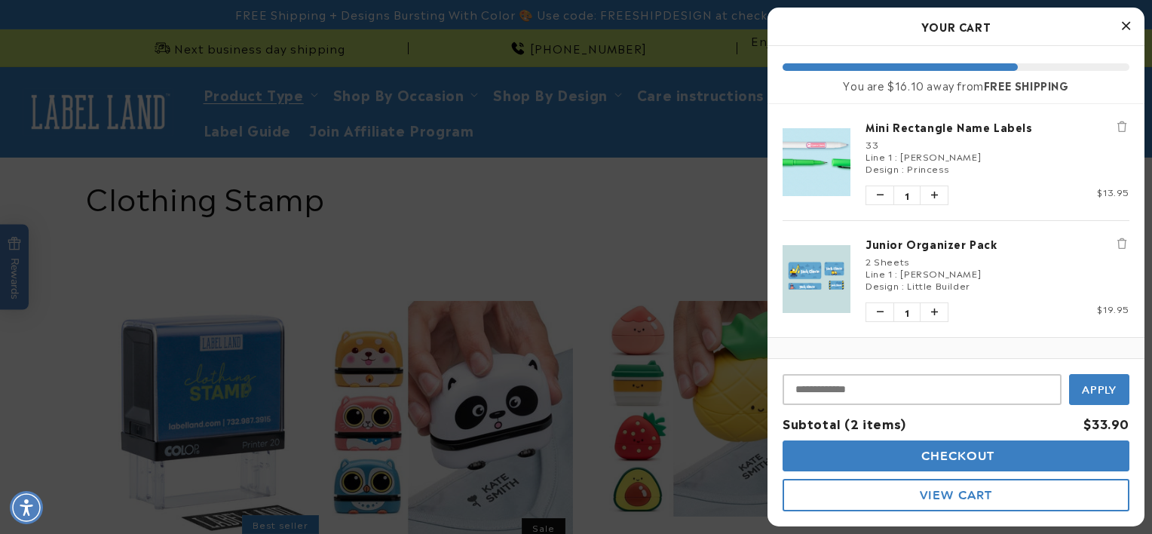
click at [945, 455] on span "Checkout" at bounding box center [957, 456] width 78 height 14
